Goal: Task Accomplishment & Management: Manage account settings

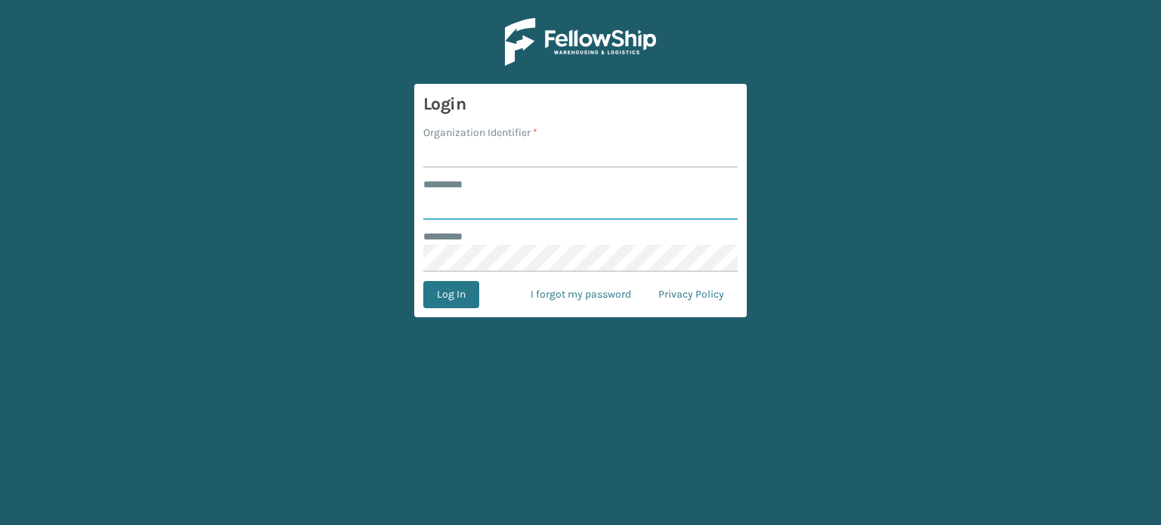
type input "******"
click at [487, 146] on input "Organization Identifier *" at bounding box center [580, 154] width 314 height 27
type input "SuperAdminOrganization"
click at [438, 303] on button "Log In" at bounding box center [451, 294] width 56 height 27
